Goal: Task Accomplishment & Management: Use online tool/utility

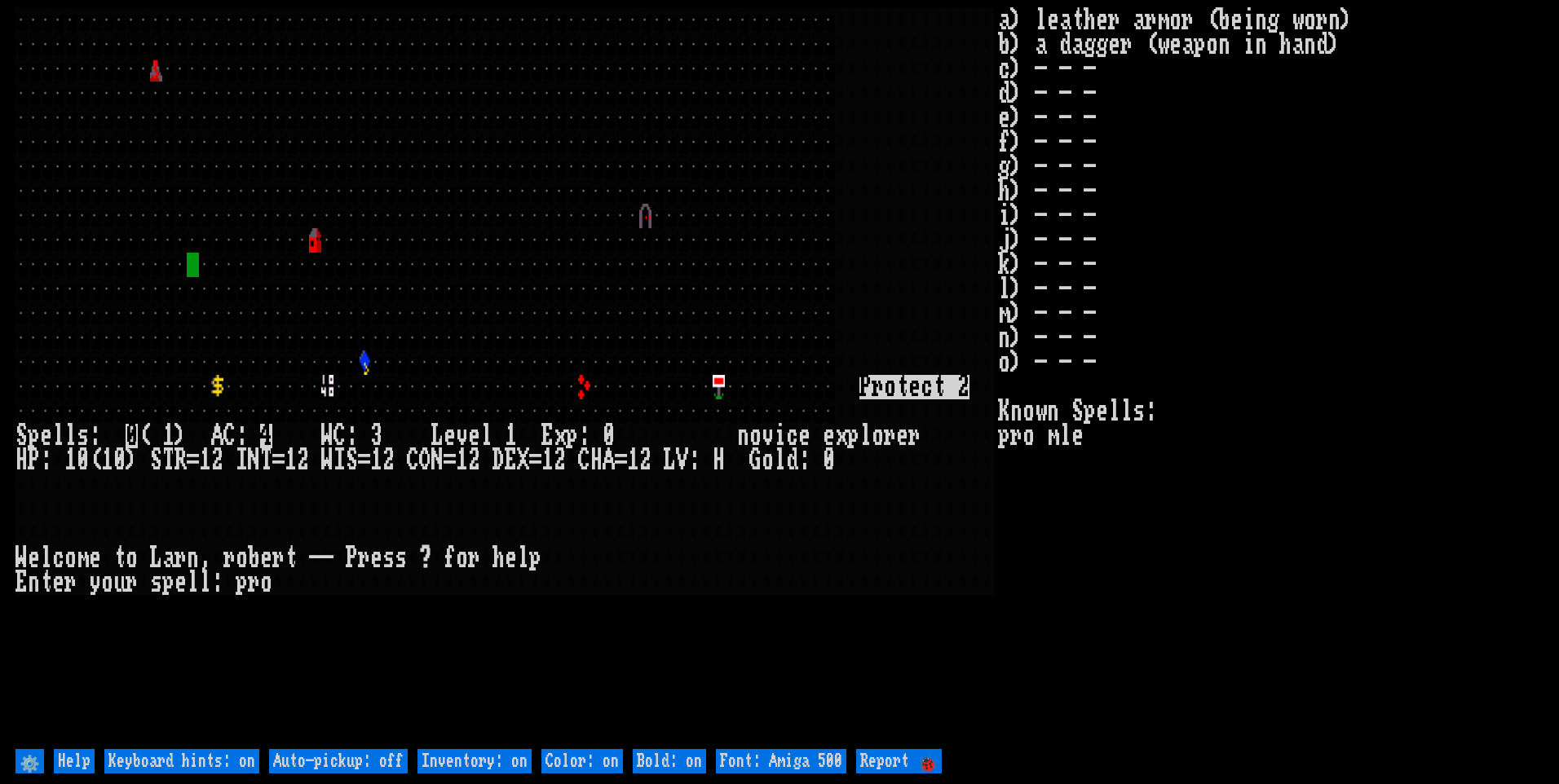
click at [335, 769] on off "Auto-pickup: off" at bounding box center [337, 761] width 138 height 25
type off "Auto-pickup: on"
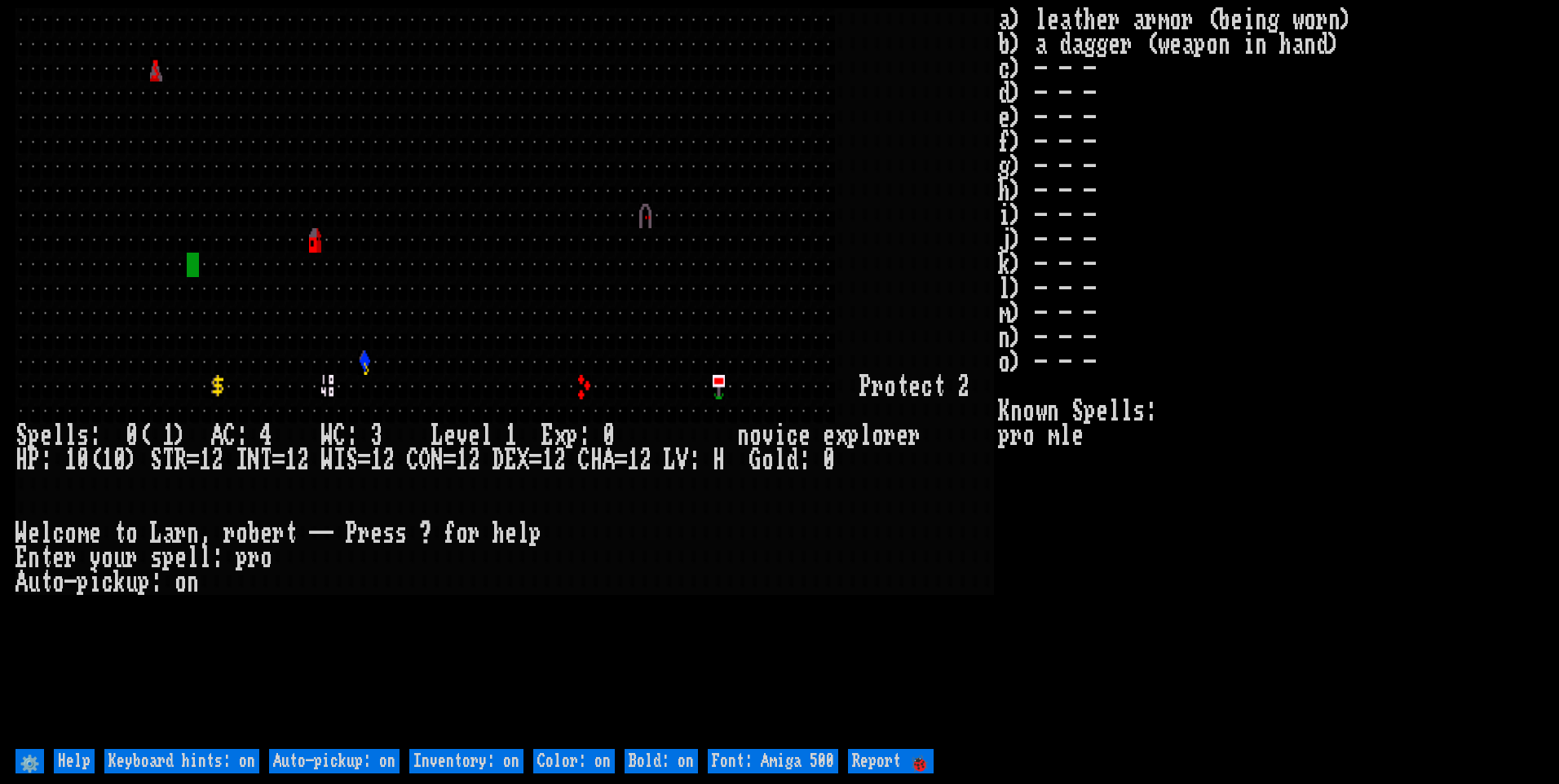
click at [423, 758] on on "Inventory: on" at bounding box center [466, 761] width 114 height 25
type on "Inventory: off"
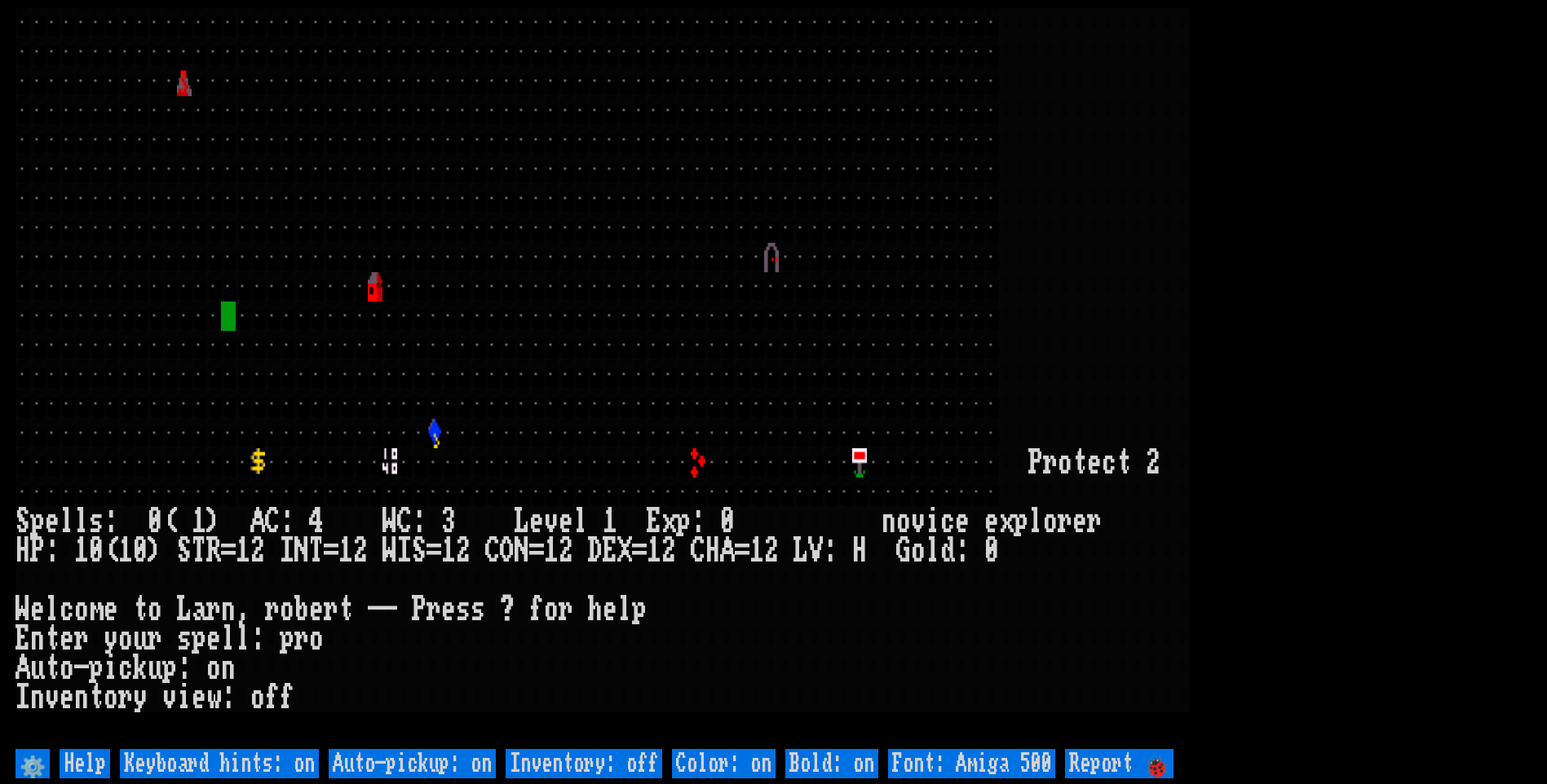
click at [909, 756] on 500 "Font: Amiga 500" at bounding box center [972, 763] width 167 height 29
type 500 "Font: Amiga 1200"
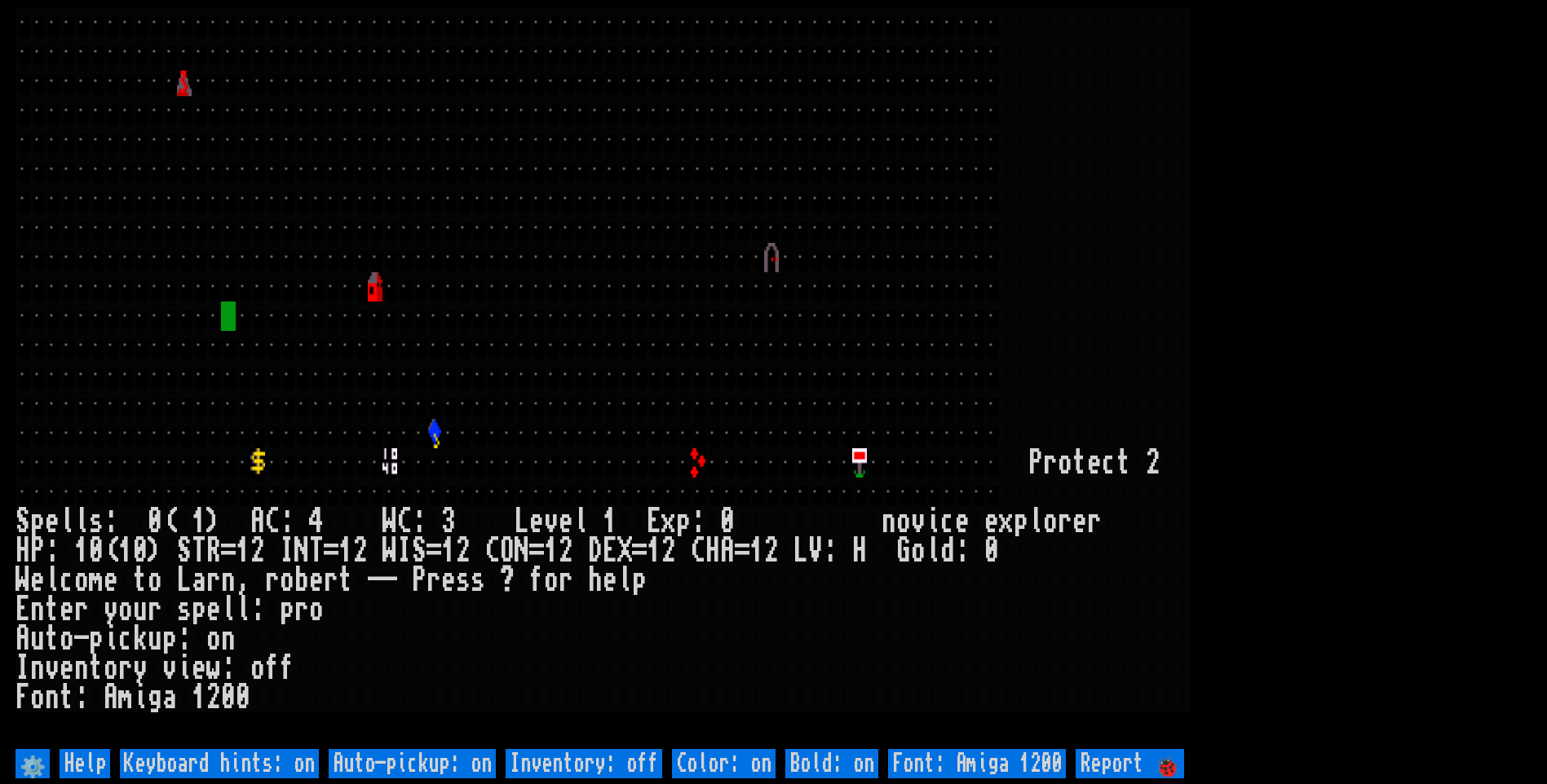
click at [1359, 345] on larn at bounding box center [774, 376] width 1516 height 737
